Goal: Find specific page/section

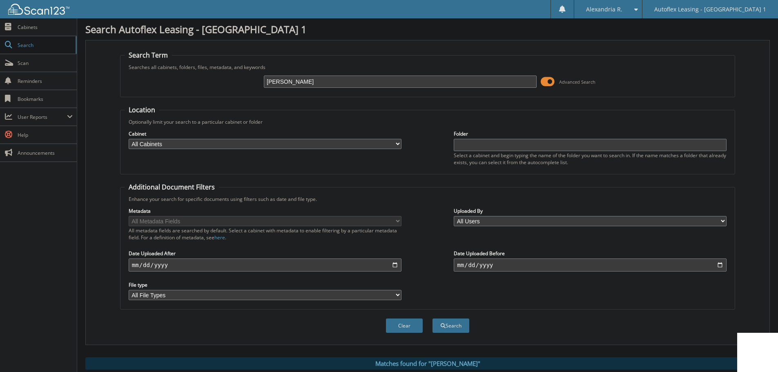
drag, startPoint x: 352, startPoint y: 76, endPoint x: 225, endPoint y: 76, distance: 127.5
click at [214, 74] on div "Cheatham Advanced Search" at bounding box center [428, 82] width 606 height 22
type input "[PERSON_NAME]"
click at [433, 319] on button "Search" at bounding box center [451, 326] width 37 height 14
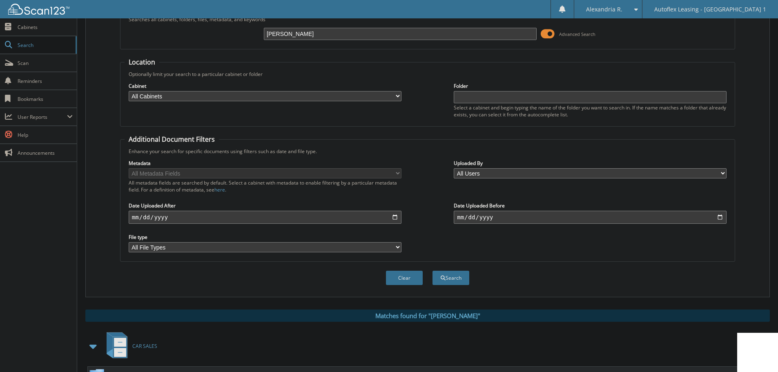
scroll to position [163, 0]
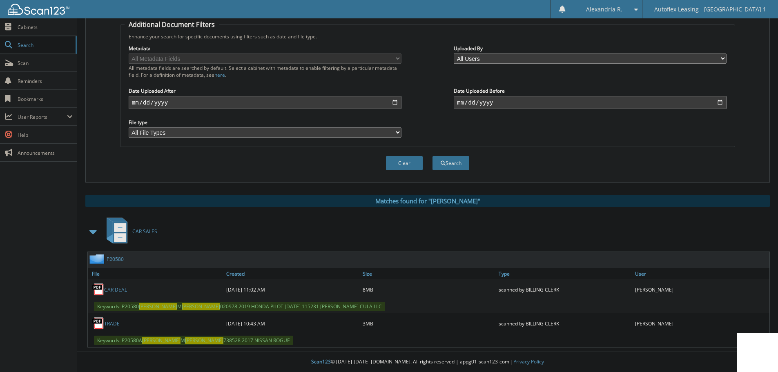
click at [106, 295] on div "CAR DEAL" at bounding box center [156, 289] width 136 height 16
click at [108, 291] on link "CAR DEAL" at bounding box center [115, 289] width 23 height 7
